Goal: Check status: Check status

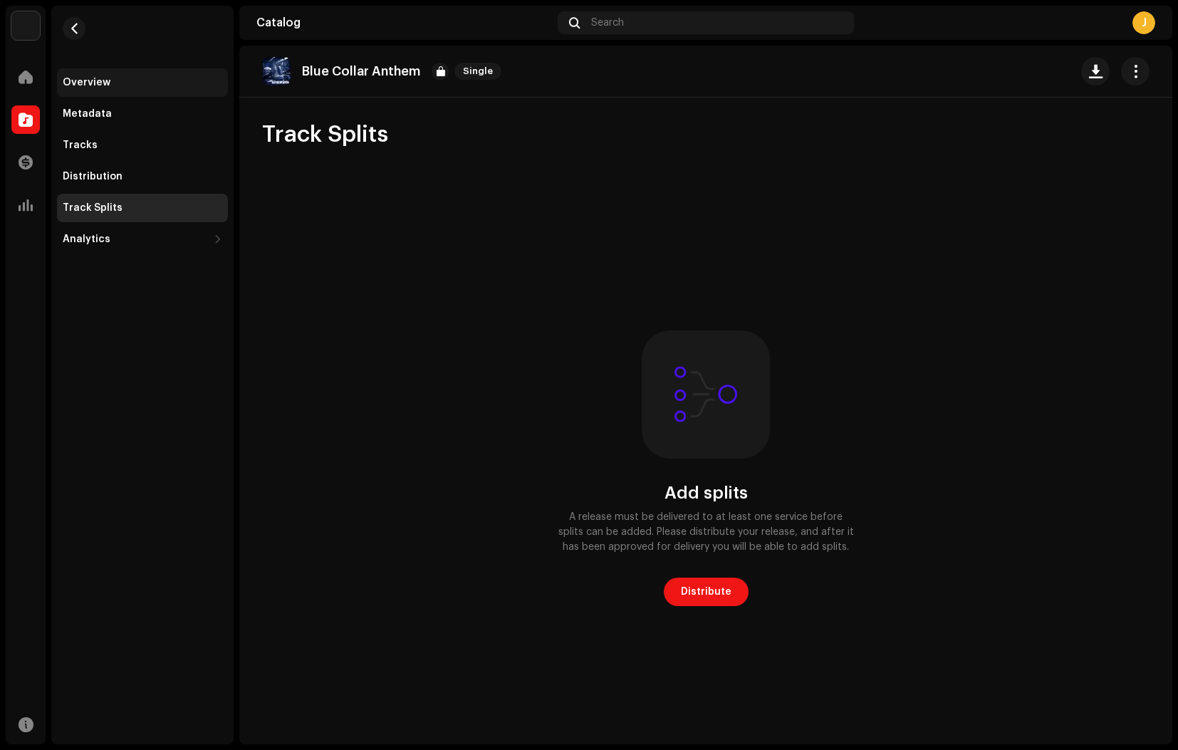
click at [100, 88] on div "Overview" at bounding box center [87, 82] width 48 height 11
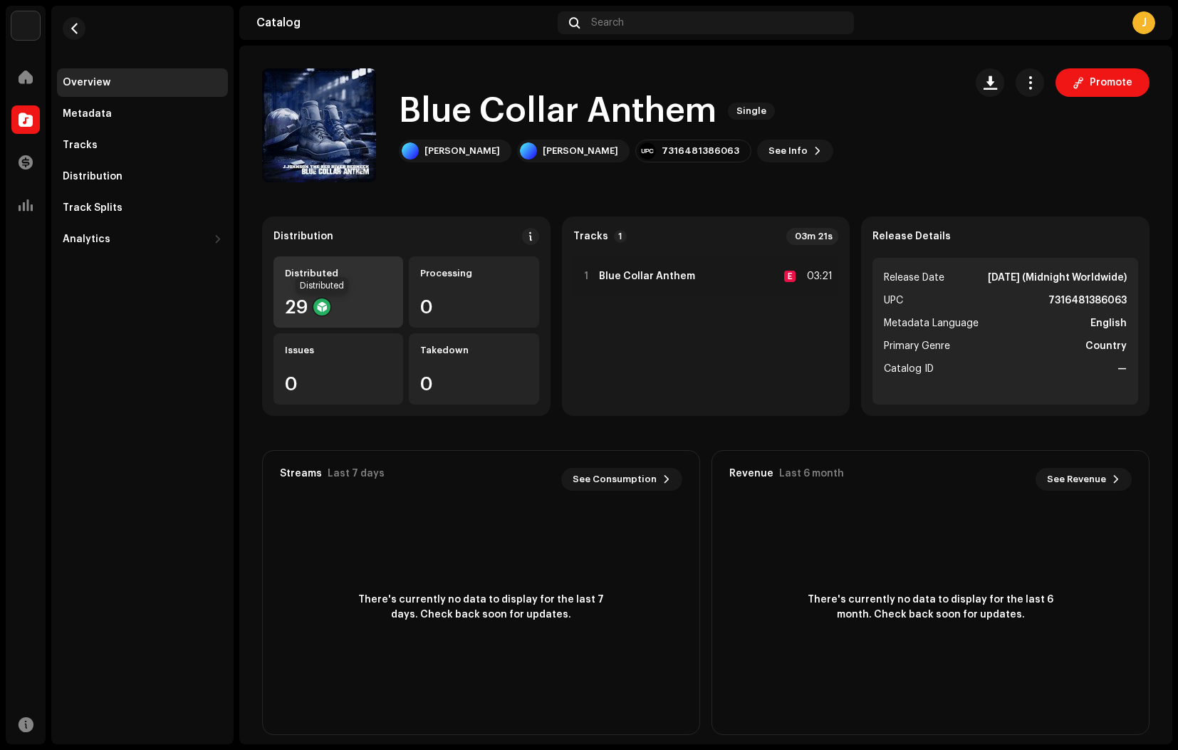
click at [320, 307] on div at bounding box center [321, 306] width 17 height 17
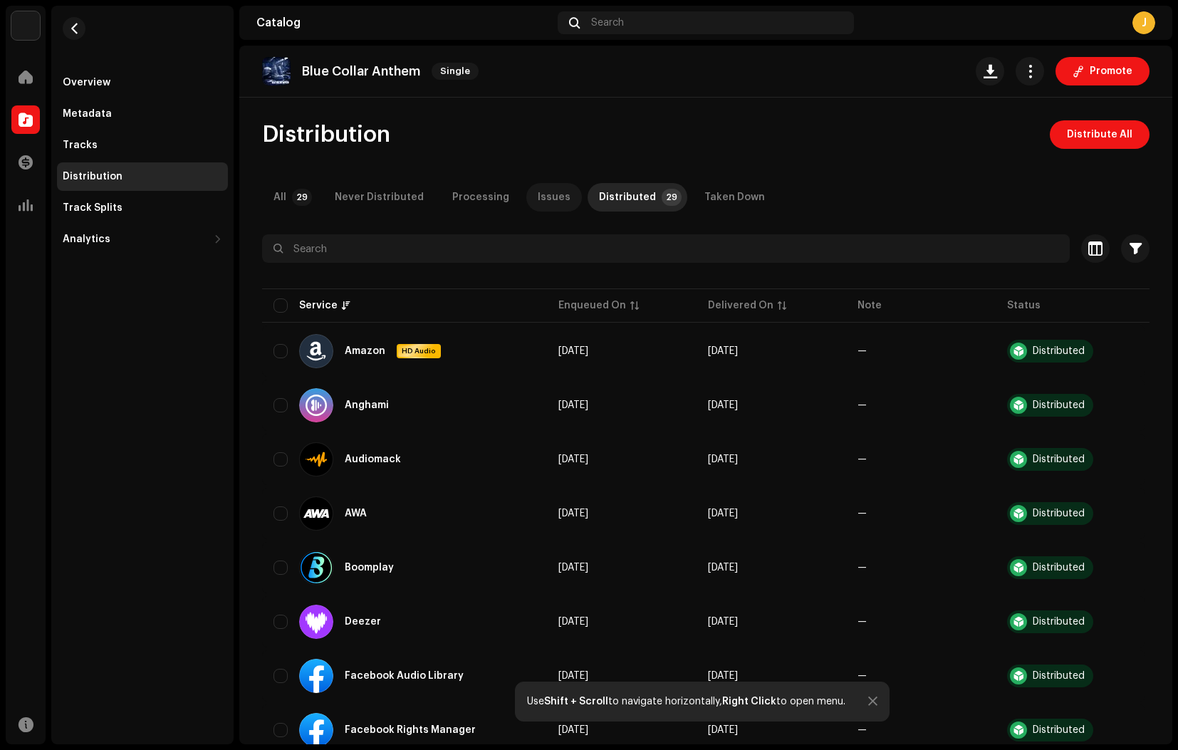
click at [541, 191] on div "Issues" at bounding box center [554, 197] width 33 height 28
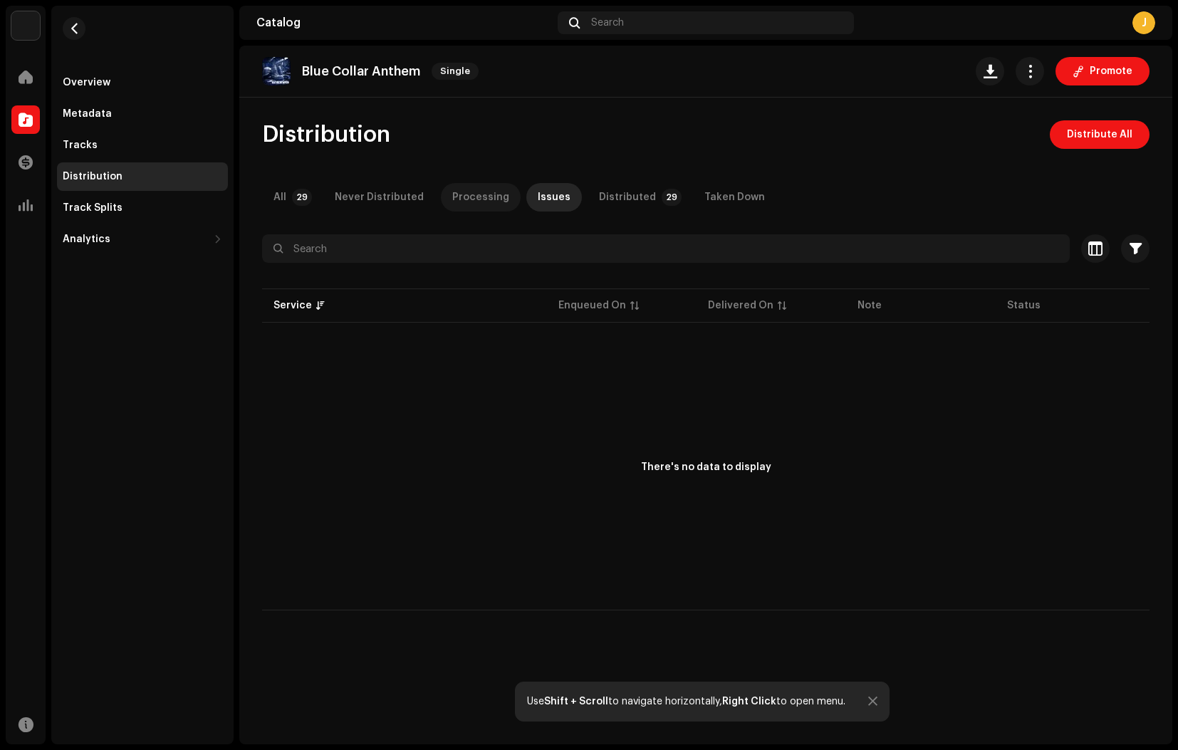
click at [488, 196] on div "Processing" at bounding box center [480, 197] width 57 height 28
click at [410, 195] on div "Never Distributed" at bounding box center [379, 197] width 89 height 28
click at [345, 73] on p "Blue Collar Anthem" at bounding box center [361, 71] width 118 height 15
click at [21, 78] on span at bounding box center [26, 76] width 14 height 11
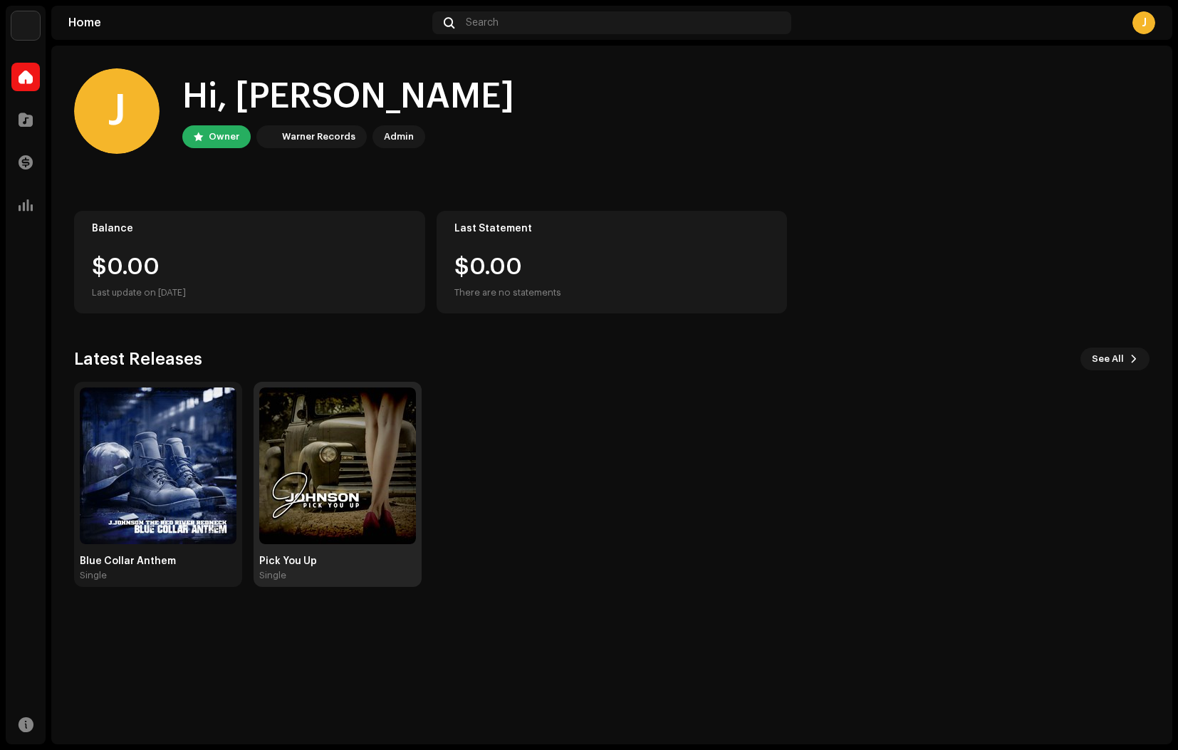
click at [327, 472] on img at bounding box center [337, 465] width 157 height 157
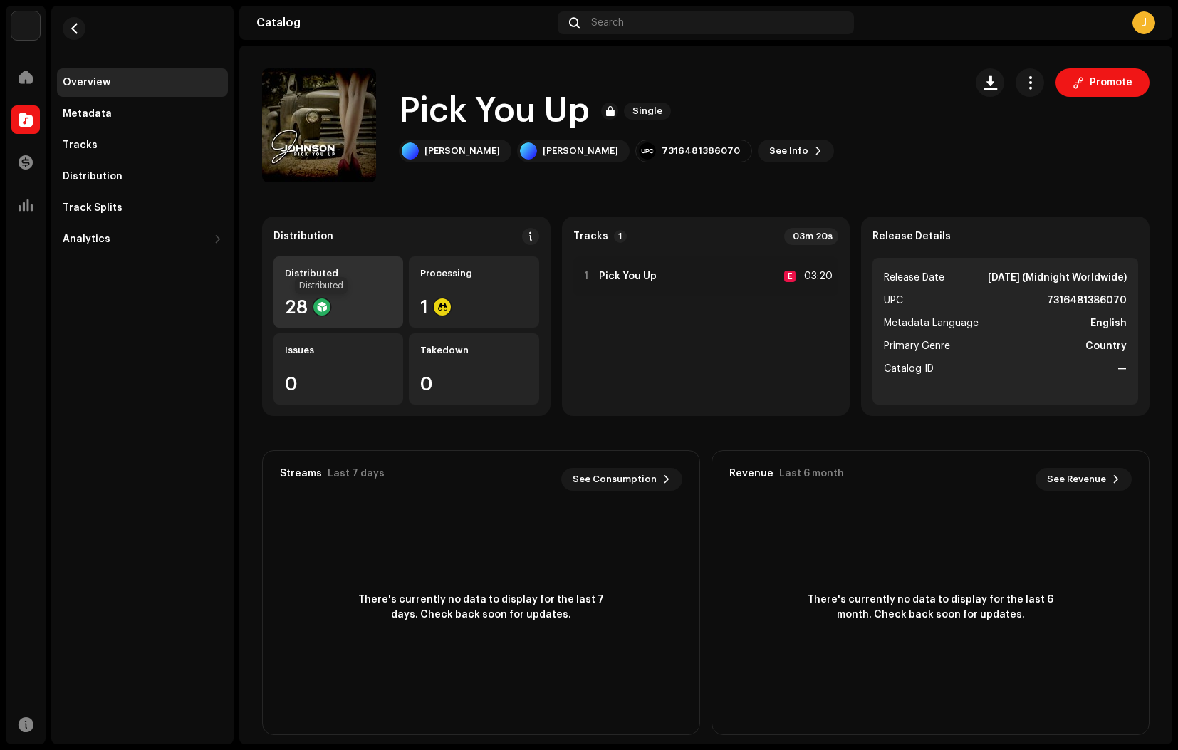
click at [322, 309] on div at bounding box center [321, 306] width 17 height 17
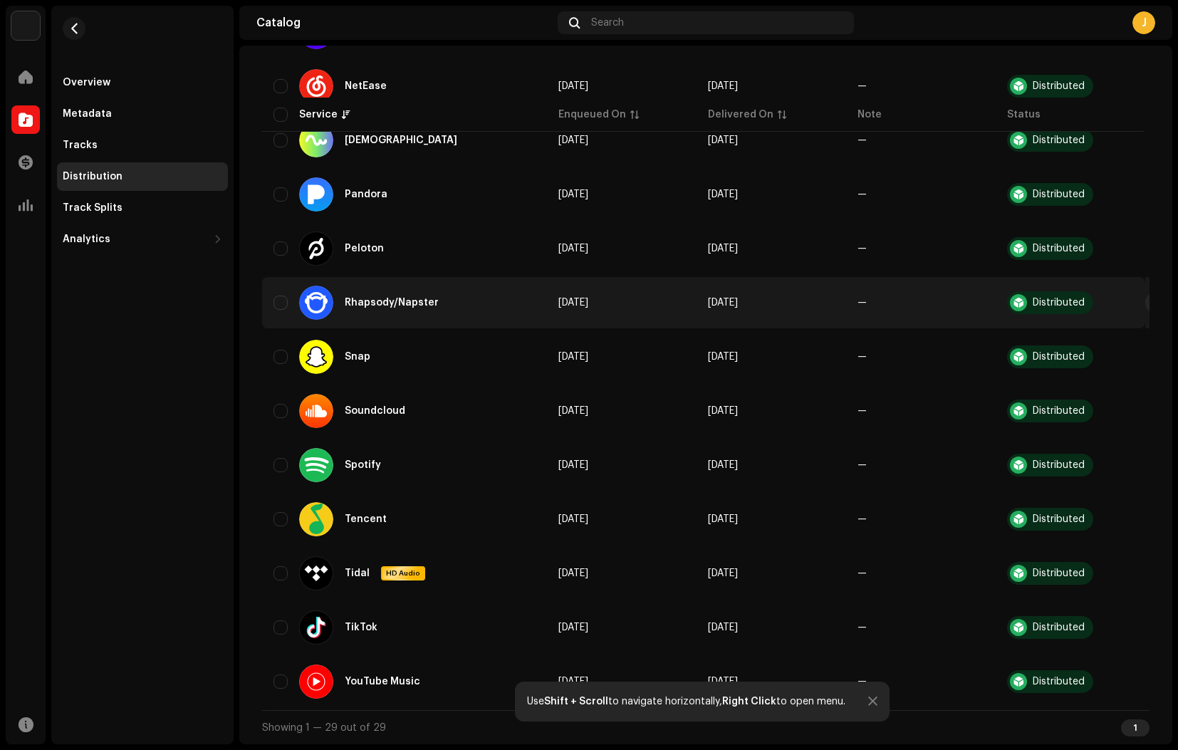
scroll to position [1135, 0]
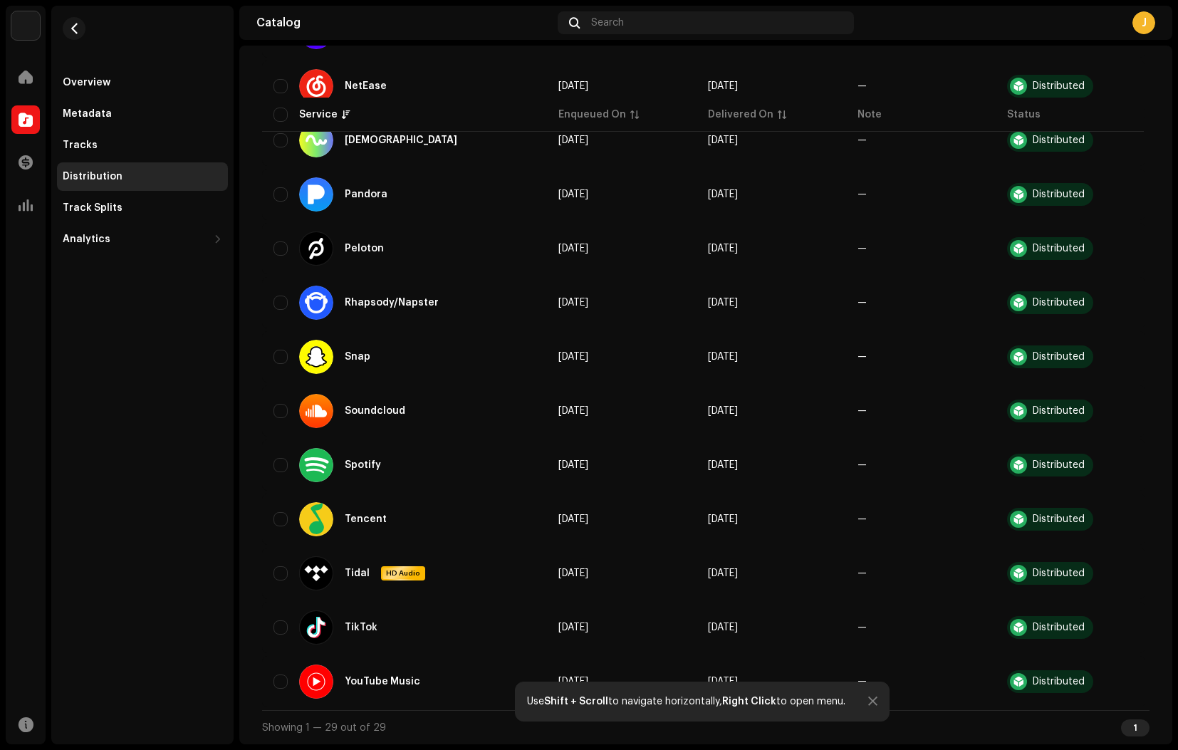
click at [1129, 736] on div "1" at bounding box center [1135, 727] width 28 height 17
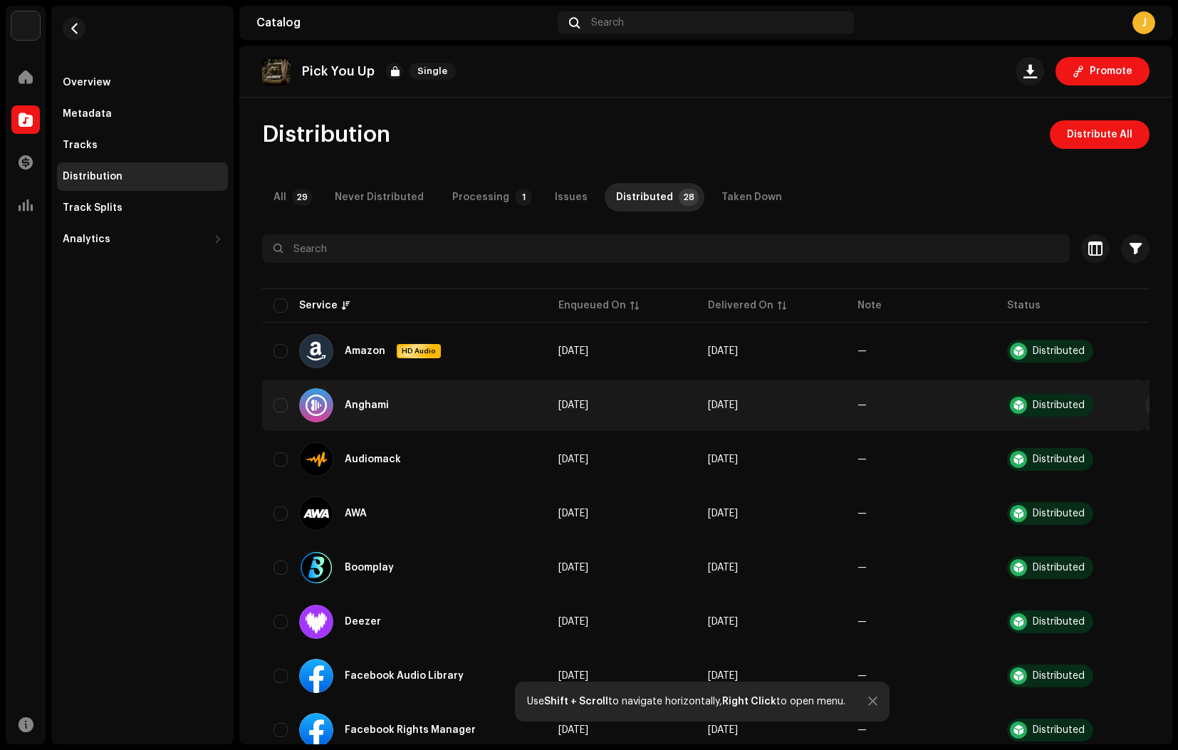
scroll to position [0, 0]
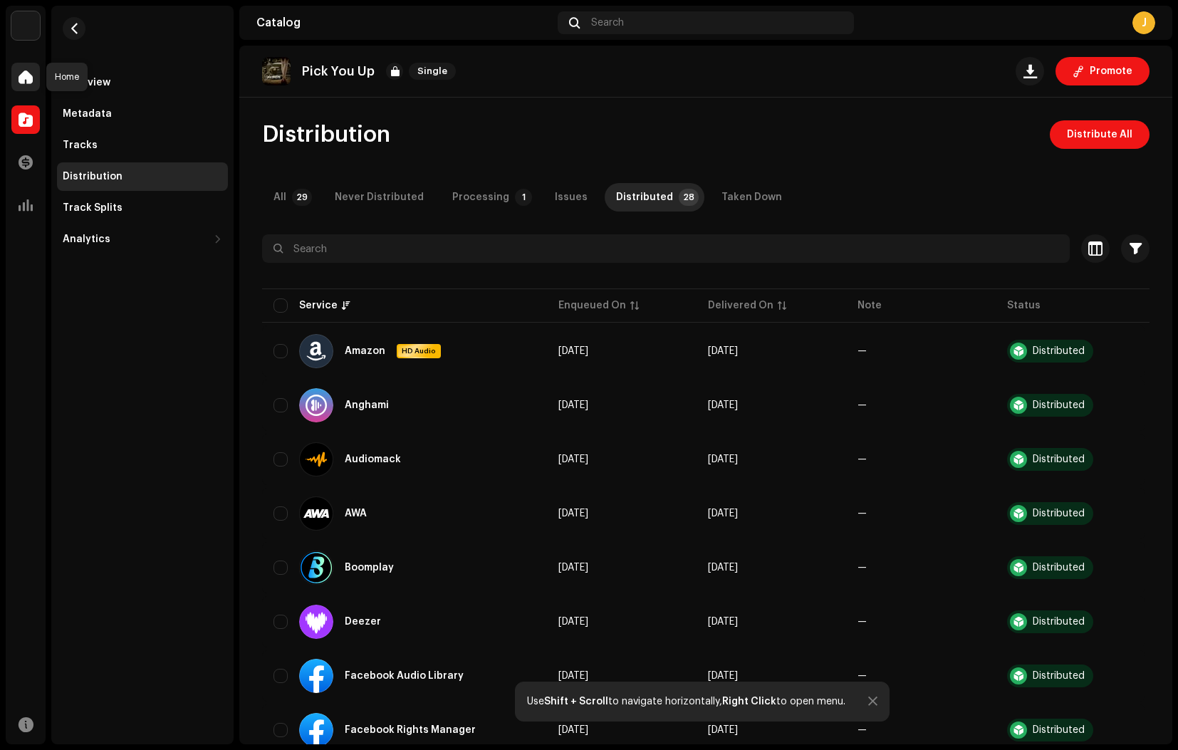
click at [25, 76] on span at bounding box center [26, 76] width 14 height 11
